Goal: Transaction & Acquisition: Purchase product/service

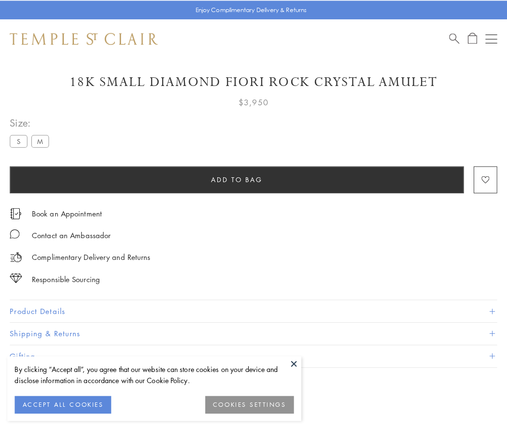
scroll to position [52, 0]
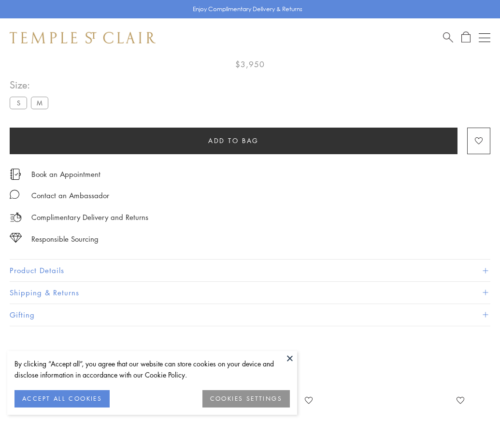
click at [233, 140] on span "Add to bag" at bounding box center [233, 140] width 51 height 11
